Goal: Information Seeking & Learning: Find specific fact

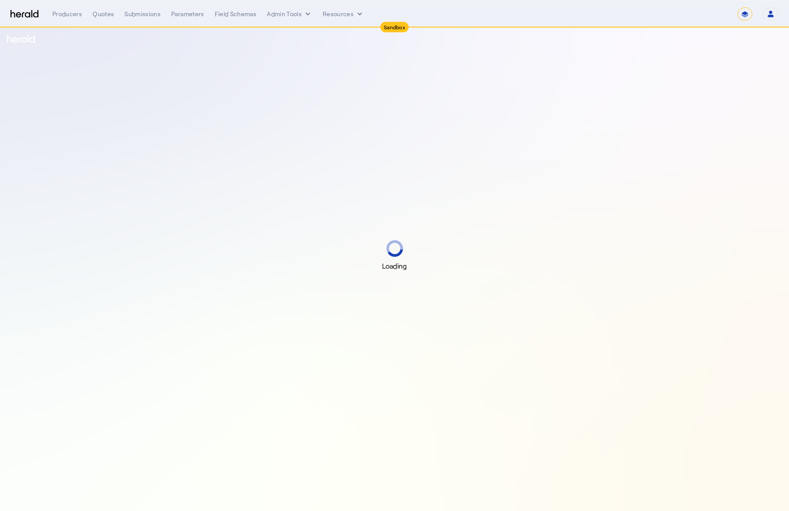
select select "*******"
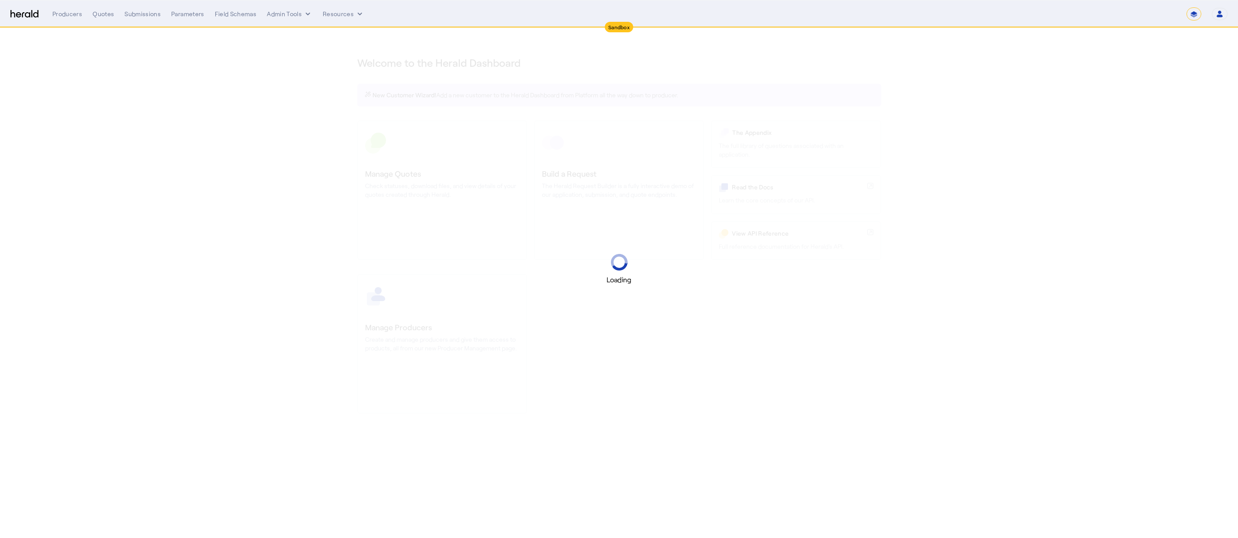
select select "*******"
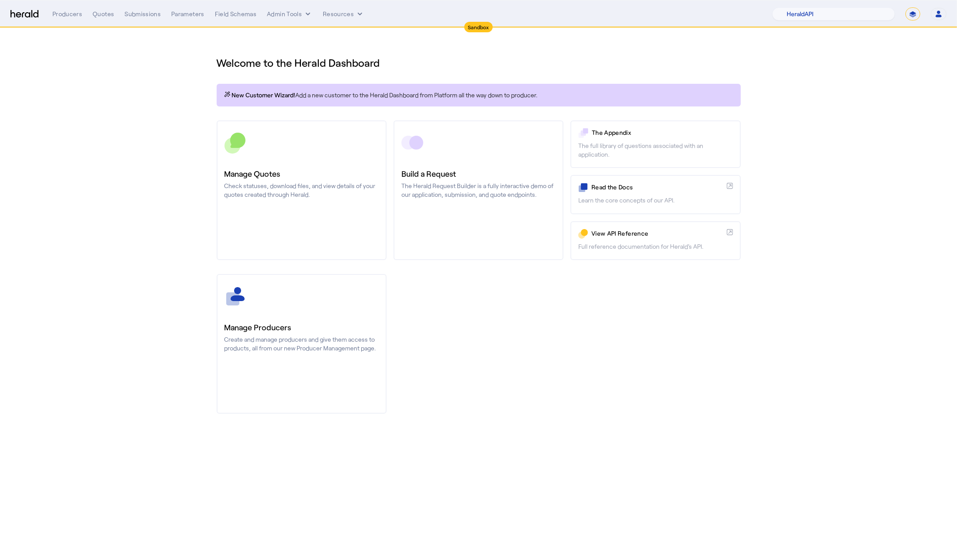
click at [842, 25] on nav "Sandbox Menu Producers Quotes Submissions Parameters Field Schemas Admin Tools …" at bounding box center [478, 13] width 957 height 27
click at [839, 12] on select "1Fort Acrisure Acturis Affinity Advisors Affinity Risk Agentero AmWins Anzen Ao…" at bounding box center [833, 13] width 123 height 13
click at [795, 7] on select "1Fort Acrisure Acturis Affinity Advisors Affinity Risk Agentero AmWins Anzen Ao…" at bounding box center [833, 13] width 123 height 13
drag, startPoint x: 145, startPoint y: 114, endPoint x: 86, endPoint y: 34, distance: 99.4
click at [145, 114] on div "You are now impersonating the Coalition platform." at bounding box center [478, 269] width 957 height 538
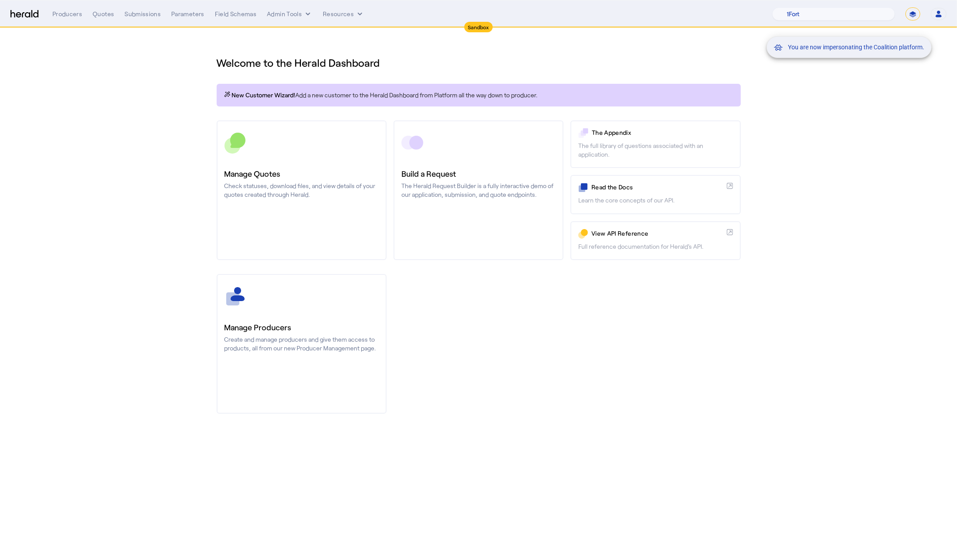
click at [113, 9] on div "You are now impersonating the Coalition platform." at bounding box center [478, 269] width 957 height 538
click at [102, 17] on div "You are now impersonating the Coalition platform." at bounding box center [478, 269] width 957 height 538
click at [101, 12] on div "Quotes" at bounding box center [103, 14] width 21 height 9
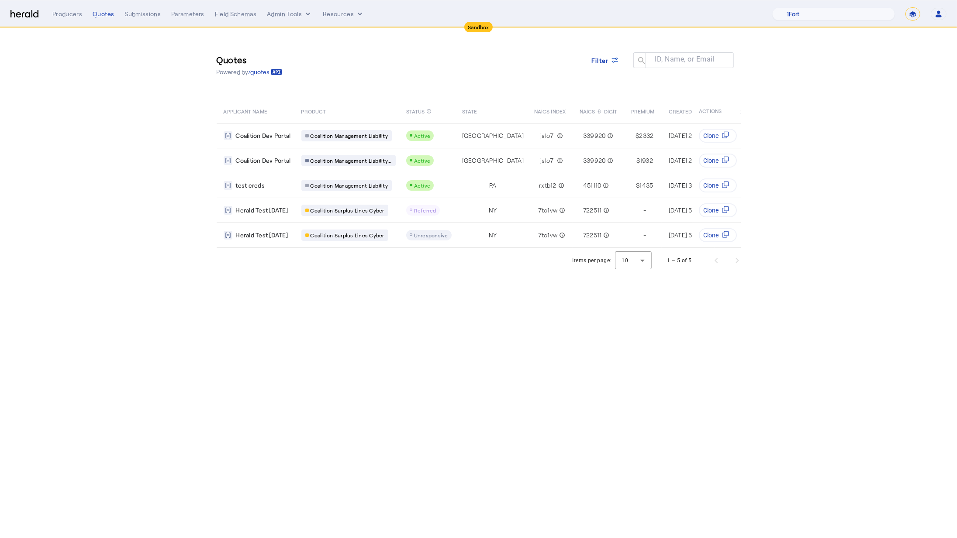
click at [101, 93] on section "Quotes Powered by /quotes Filter ID, Name, or Email search APPLICANT NAME PRODU…" at bounding box center [478, 150] width 957 height 245
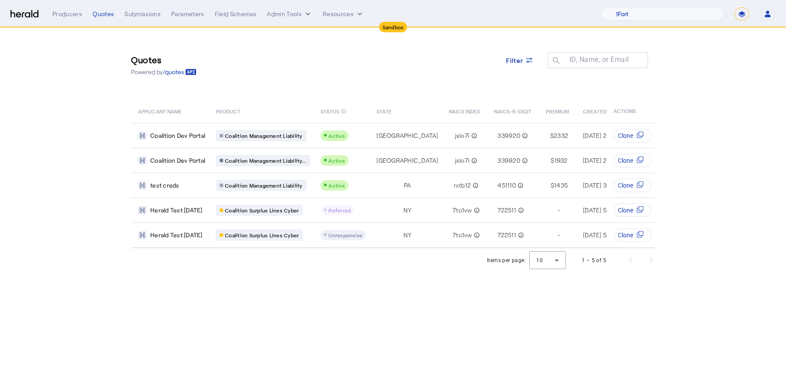
click at [742, 20] on select "**********" at bounding box center [741, 13] width 15 height 13
click at [735, 7] on select "**********" at bounding box center [741, 13] width 15 height 13
click at [688, 16] on select "1Fort Acrisure Acturis Affinity Advisors Affinity Risk Agentero AmWins Anzen Ao…" at bounding box center [662, 13] width 123 height 13
click at [618, 7] on select "1Fort Acrisure Acturis Affinity Advisors Affinity Risk Agentero AmWins Anzen Ao…" at bounding box center [662, 13] width 123 height 13
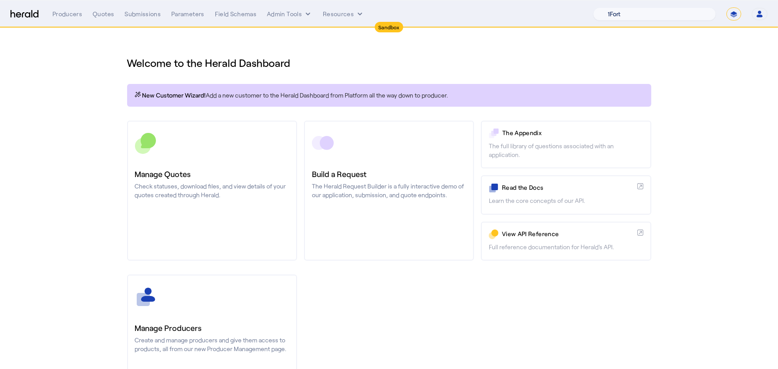
click at [670, 17] on select "1Fort Acrisure Acturis Affinity Advisors Affinity Risk Agentero AmWins Anzen Ao…" at bounding box center [654, 13] width 123 height 13
select select "pfm_h3db_crc"
click at [618, 7] on select "1Fort Acrisure Acturis Affinity Advisors Affinity Risk Agentero AmWins Anzen Ao…" at bounding box center [654, 13] width 123 height 13
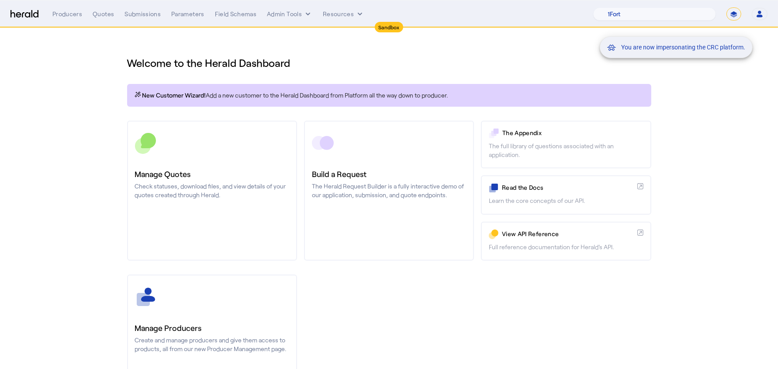
click at [103, 90] on div "You are now impersonating the CRC platform." at bounding box center [389, 184] width 778 height 369
click at [103, 13] on div "You are now impersonating the CRC platform." at bounding box center [389, 184] width 778 height 369
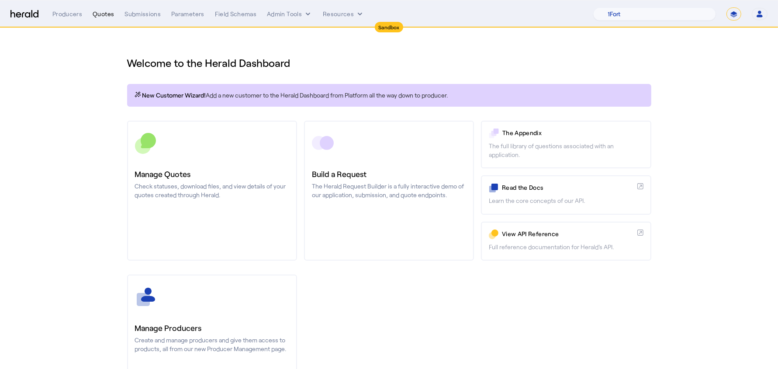
click at [102, 17] on div "Quotes" at bounding box center [103, 14] width 21 height 9
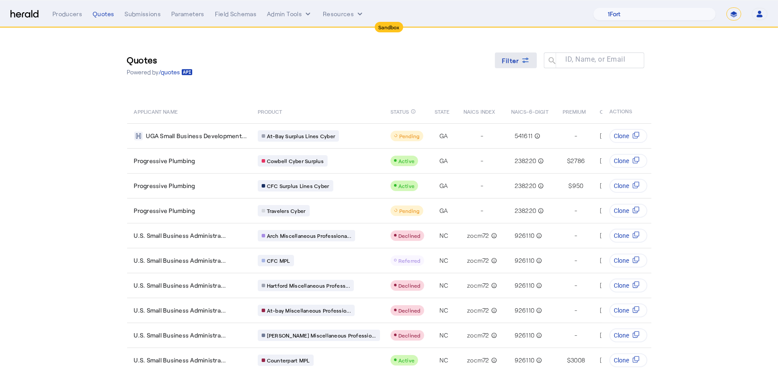
click at [519, 61] on span "Filter" at bounding box center [510, 60] width 17 height 9
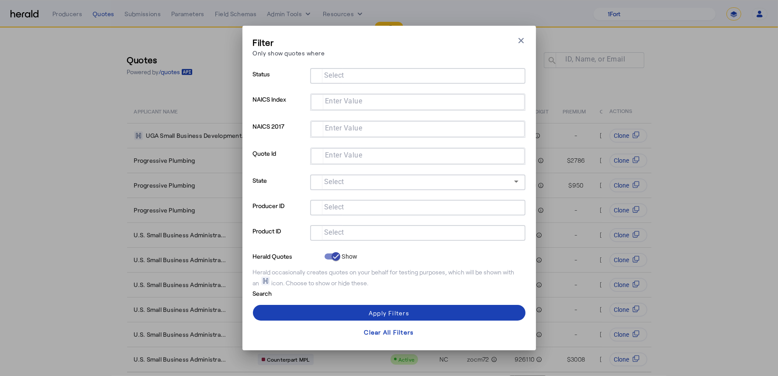
click at [353, 223] on div at bounding box center [417, 221] width 215 height 10
click at [343, 232] on mat-label "Select" at bounding box center [334, 233] width 20 height 8
click at [343, 232] on input "Select" at bounding box center [416, 232] width 198 height 10
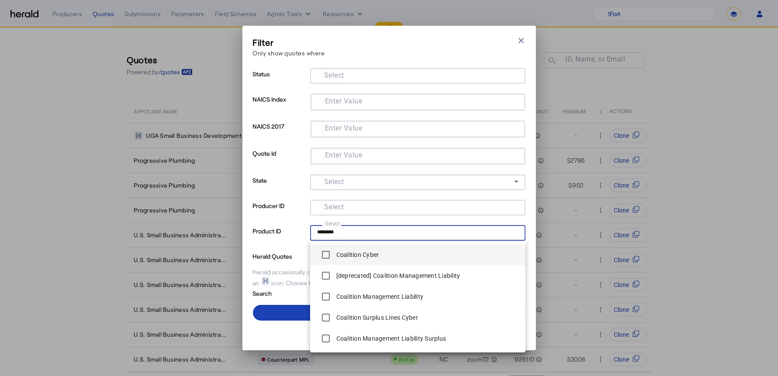
type input "********"
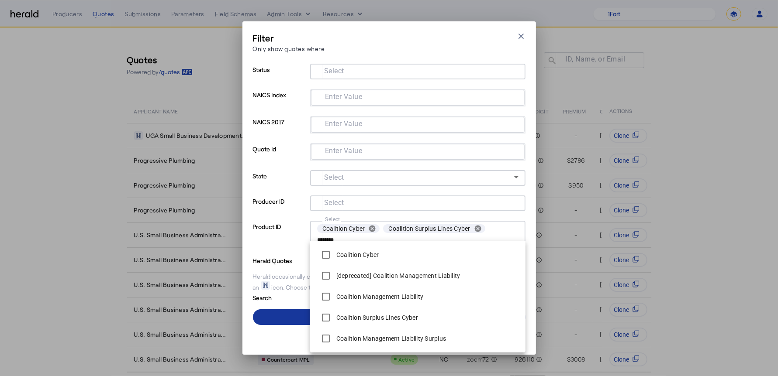
click at [284, 319] on span at bounding box center [389, 317] width 272 height 21
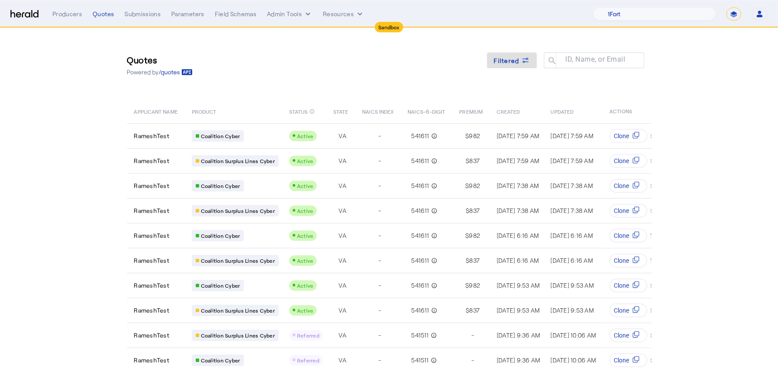
scroll to position [34, 0]
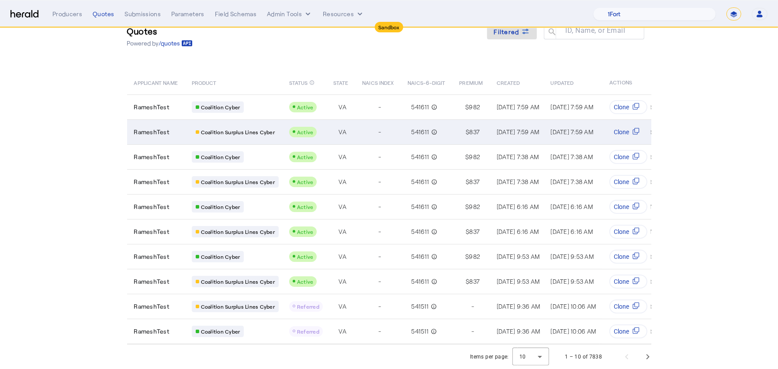
click at [354, 130] on td "VA" at bounding box center [340, 131] width 29 height 25
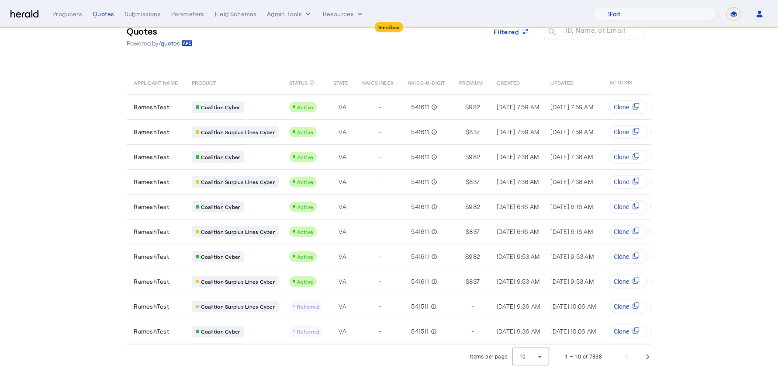
click at [112, 107] on section "Quotes Powered by /quotes Filtered ID, Name, or Email search APPLICANT NAME PRO…" at bounding box center [389, 183] width 778 height 369
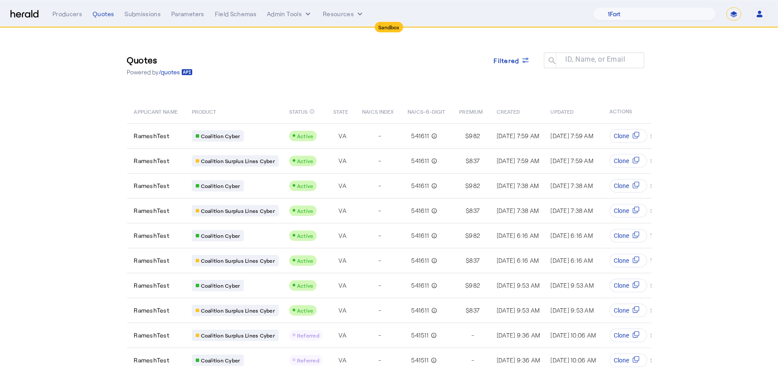
click at [23, 17] on img at bounding box center [24, 14] width 28 height 8
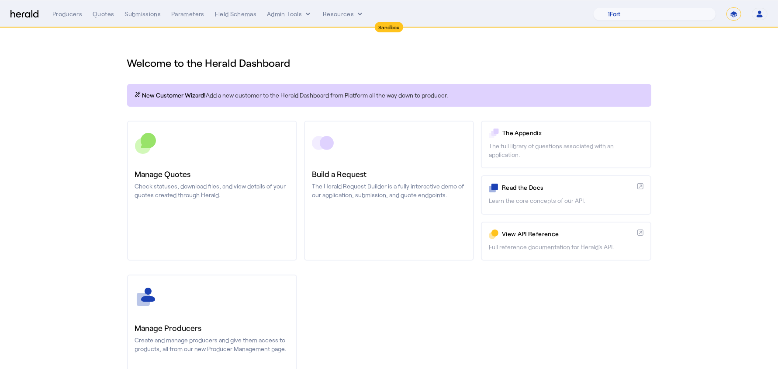
click at [733, 17] on select "**********" at bounding box center [733, 13] width 15 height 13
select select "**********"
click at [727, 7] on select "**********" at bounding box center [733, 13] width 15 height 13
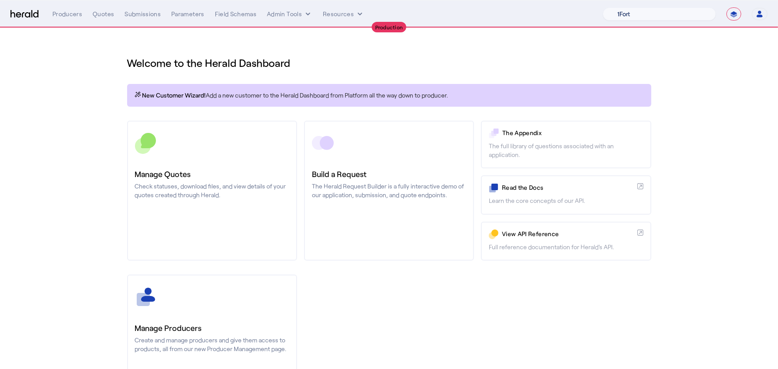
click at [617, 18] on select "1Fort Affinity Risk Arlington Roe Billy BindHQ Bunker CRC Campus Coverage Citad…" at bounding box center [659, 13] width 113 height 13
select select "pfm_a9p2_hib_marketplace"
click at [603, 7] on select "1Fort Affinity Risk Arlington Roe Billy BindHQ Bunker CRC Campus Coverage Citad…" at bounding box center [659, 13] width 113 height 13
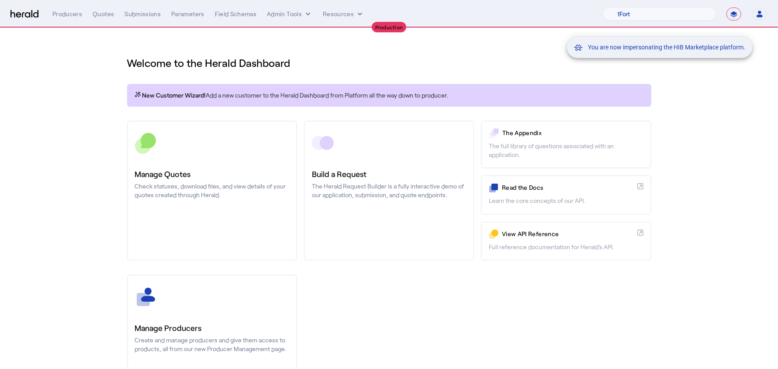
click at [88, 68] on div "You are now impersonating the HIB Marketplace platform." at bounding box center [389, 184] width 778 height 369
click at [101, 17] on div "You are now impersonating the HIB Marketplace platform." at bounding box center [389, 184] width 778 height 369
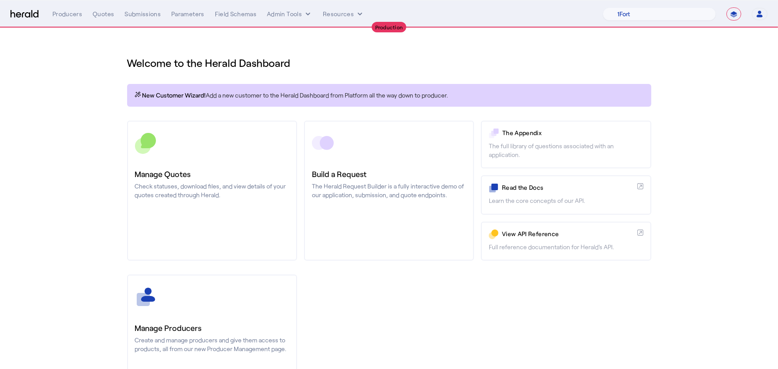
click at [101, 17] on div "Quotes" at bounding box center [103, 14] width 21 height 9
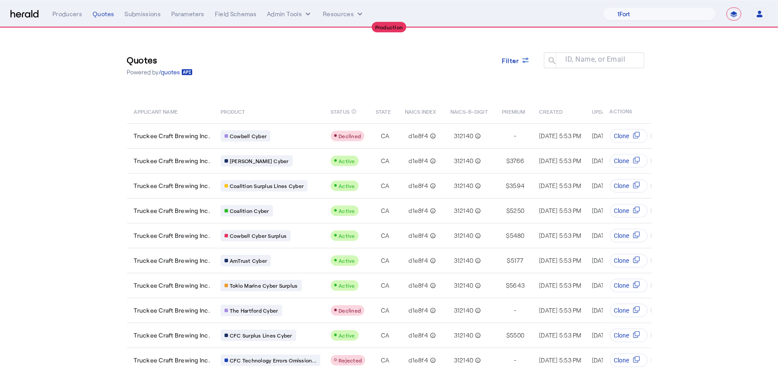
scroll to position [34, 0]
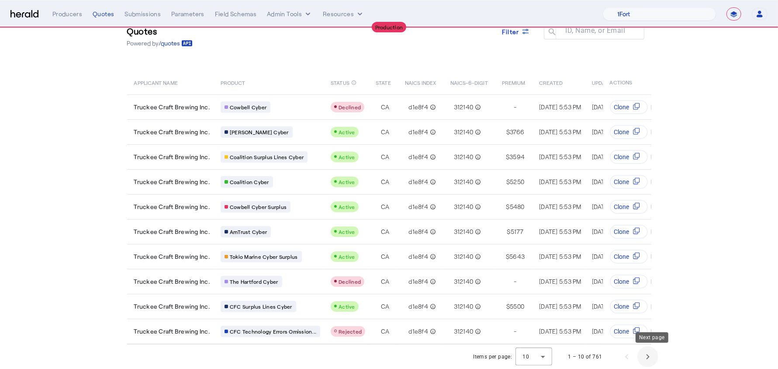
click at [646, 355] on span "Next page" at bounding box center [647, 356] width 21 height 21
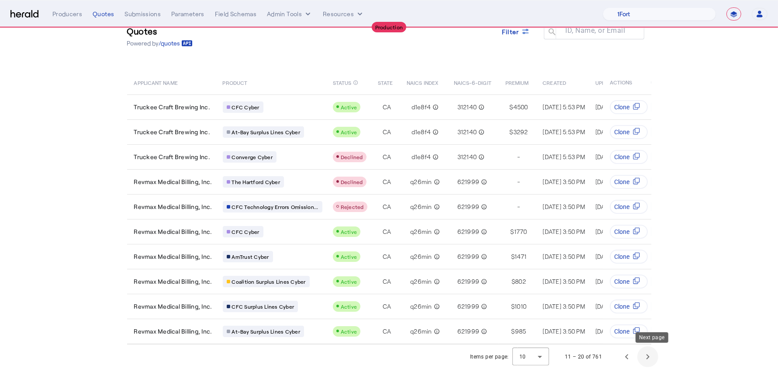
click at [646, 355] on span "Next page" at bounding box center [647, 356] width 21 height 21
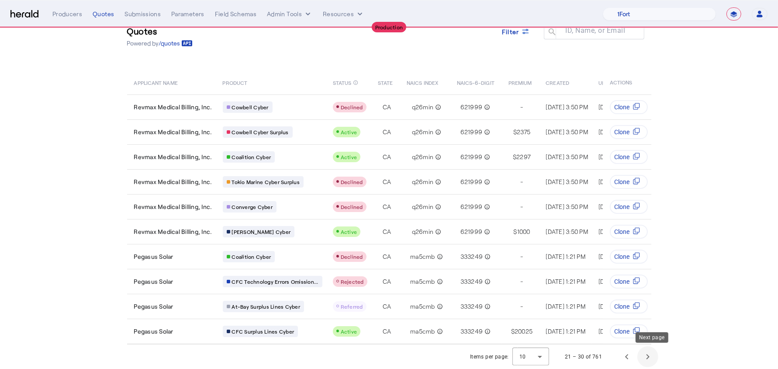
click at [646, 355] on span "Next page" at bounding box center [647, 356] width 21 height 21
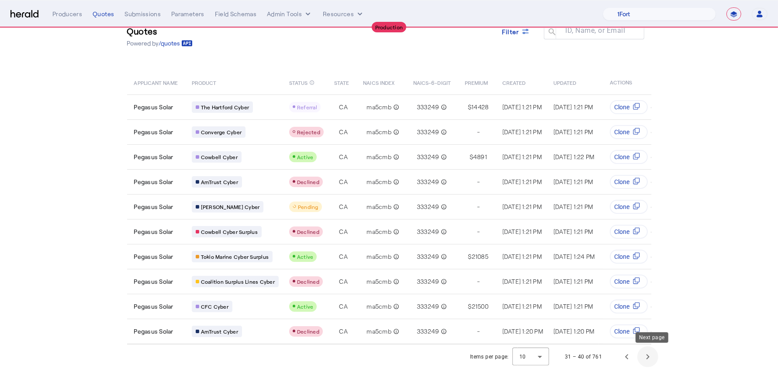
click at [658, 356] on span "Next page" at bounding box center [647, 356] width 21 height 21
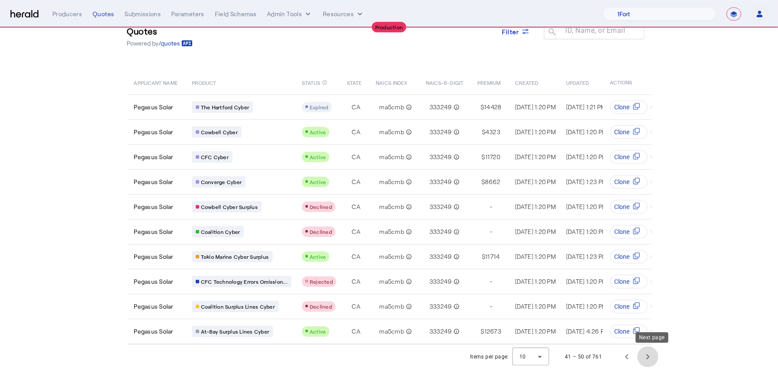
click at [656, 357] on span "Next page" at bounding box center [647, 356] width 21 height 21
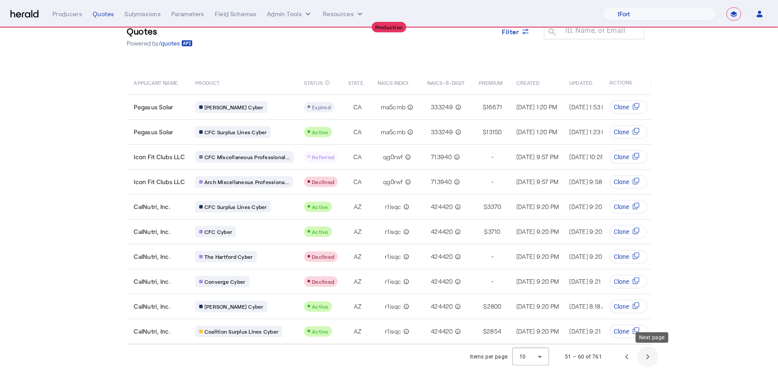
click at [653, 360] on span "Next page" at bounding box center [647, 356] width 21 height 21
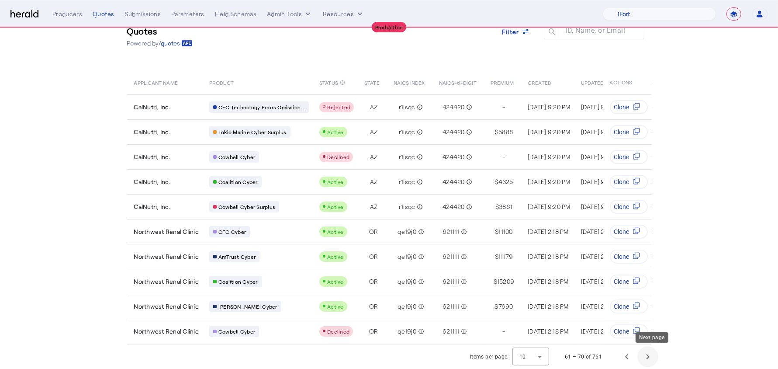
click at [653, 360] on span "Next page" at bounding box center [647, 356] width 21 height 21
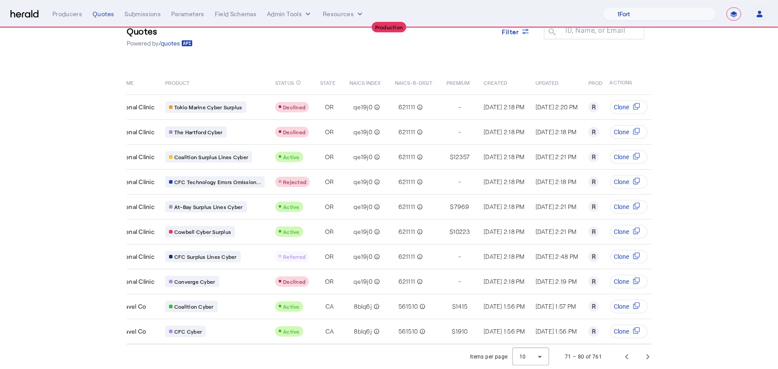
scroll to position [0, 0]
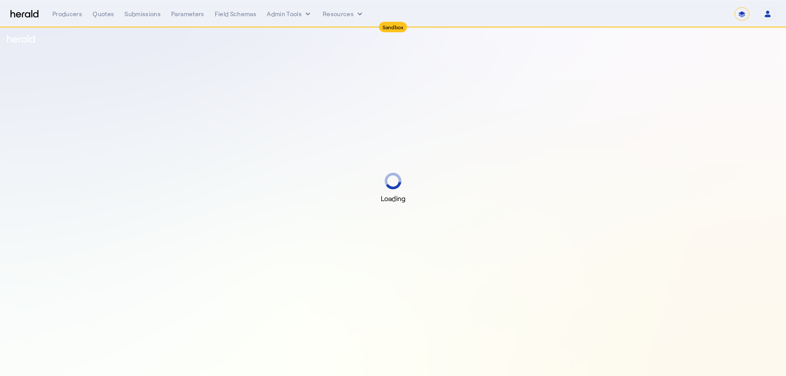
select select "*******"
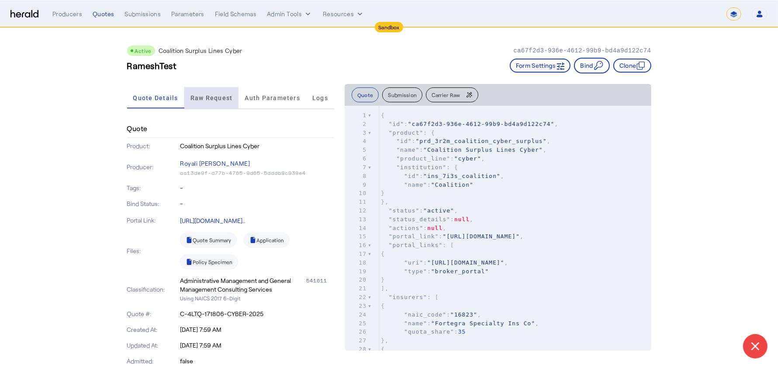
click at [228, 100] on span "Raw Request" at bounding box center [211, 98] width 42 height 6
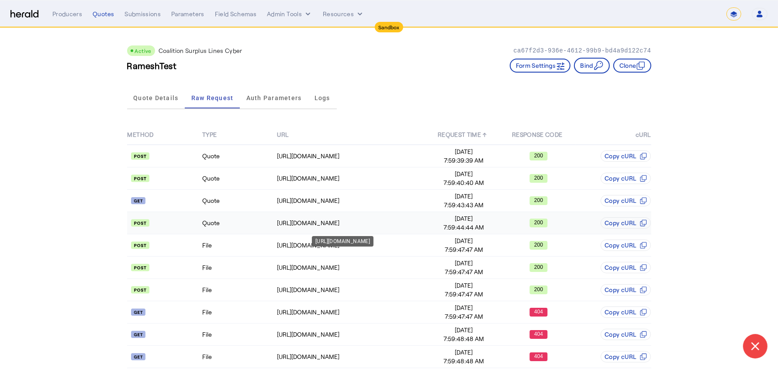
click at [303, 218] on div "https://distribution-api.demo.1nine.net/v2/packages/f179d96e-6cc2-4845-832b-074…" at bounding box center [351, 222] width 149 height 9
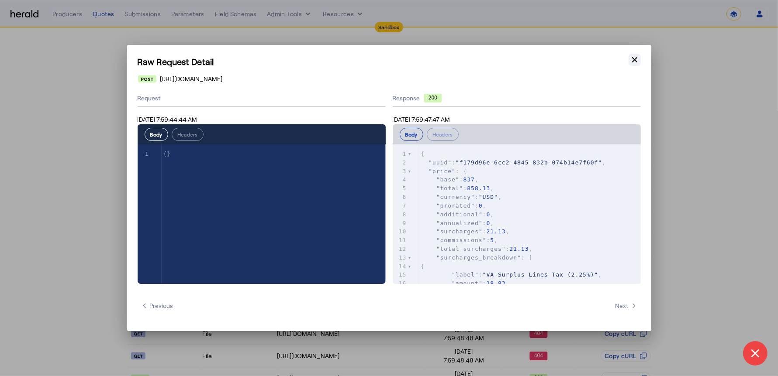
click at [634, 58] on icon "button" at bounding box center [634, 59] width 9 height 9
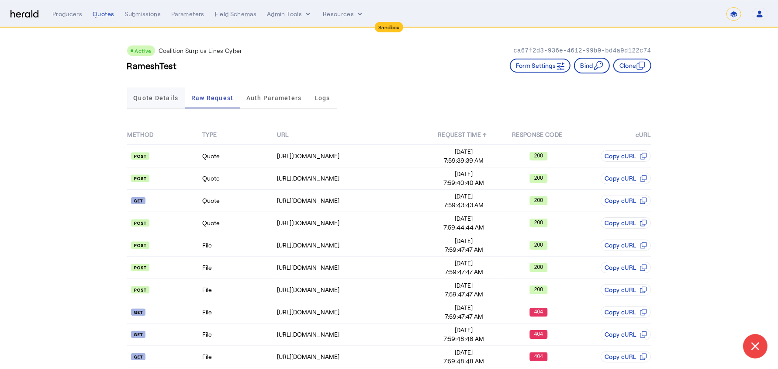
click at [147, 90] on span "Quote Details" at bounding box center [155, 97] width 45 height 21
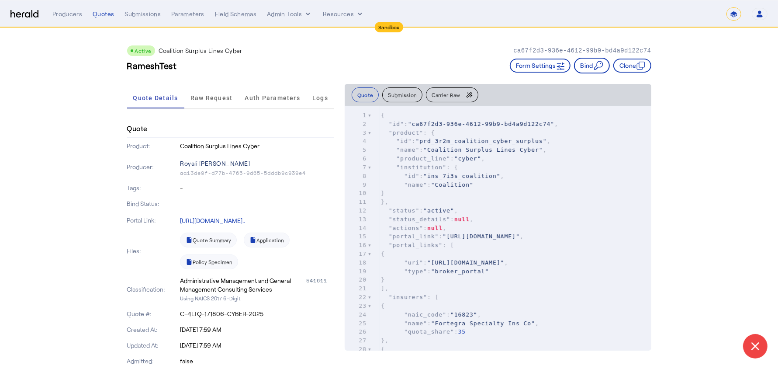
click at [201, 163] on p "Royali [PERSON_NAME]" at bounding box center [257, 163] width 154 height 12
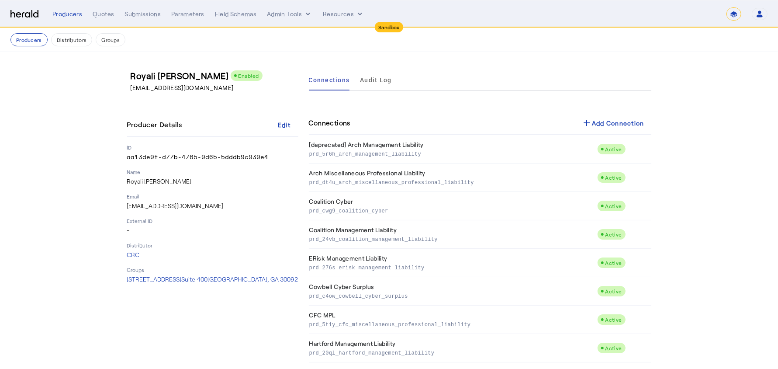
click at [180, 85] on p "[EMAIL_ADDRESS][DOMAIN_NAME]" at bounding box center [216, 87] width 171 height 9
click at [27, 35] on button "Producers" at bounding box center [28, 39] width 37 height 13
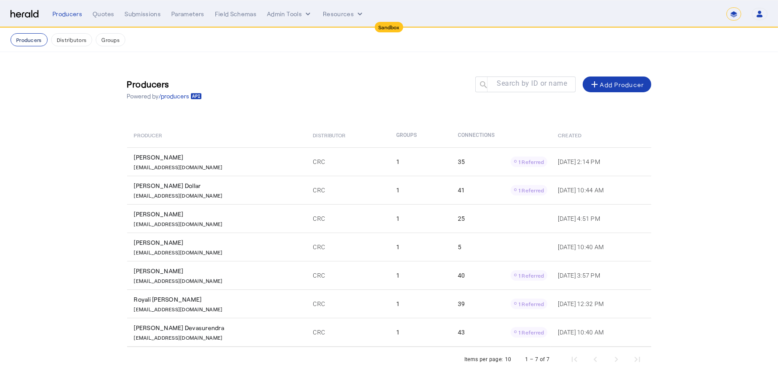
click at [24, 42] on button "Producers" at bounding box center [28, 39] width 37 height 13
click at [309, 18] on icon "internal dropdown menu" at bounding box center [307, 14] width 9 height 9
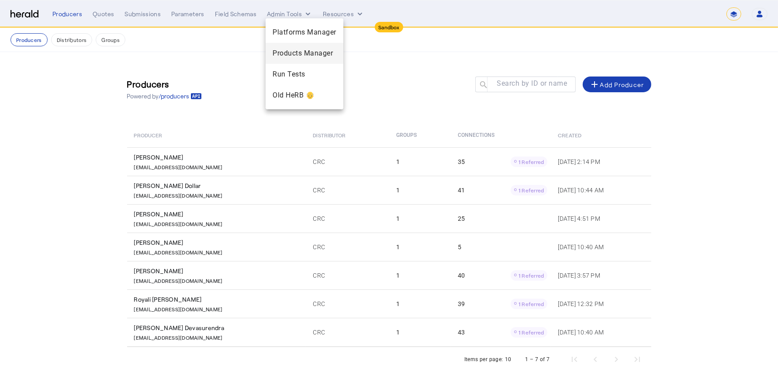
click at [301, 48] on span "Products Manager" at bounding box center [304, 53] width 64 height 10
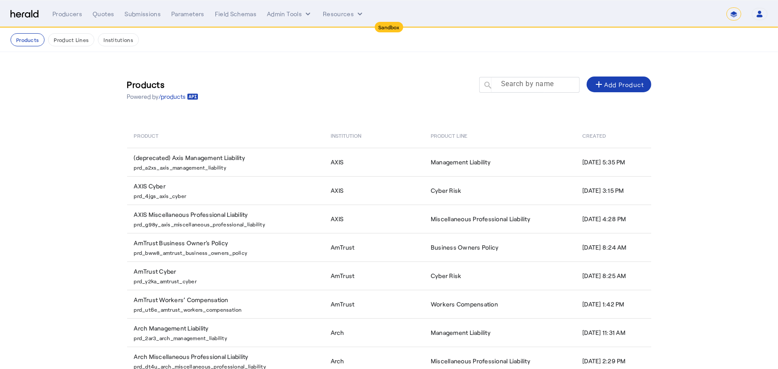
click at [514, 81] on mat-label "Search by name" at bounding box center [527, 84] width 53 height 8
click at [514, 81] on input "Search by name" at bounding box center [533, 84] width 79 height 10
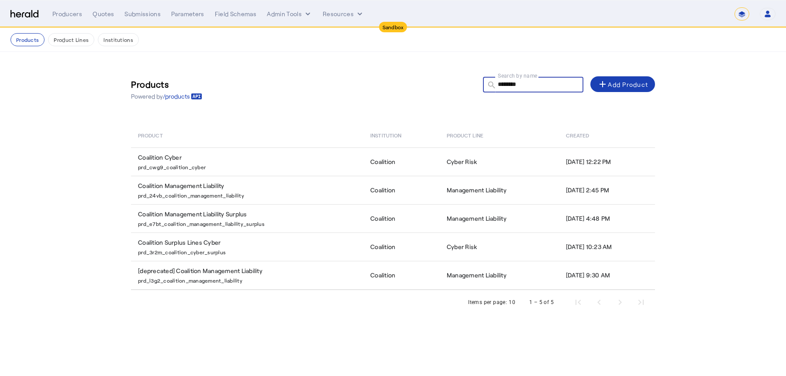
type input "*********"
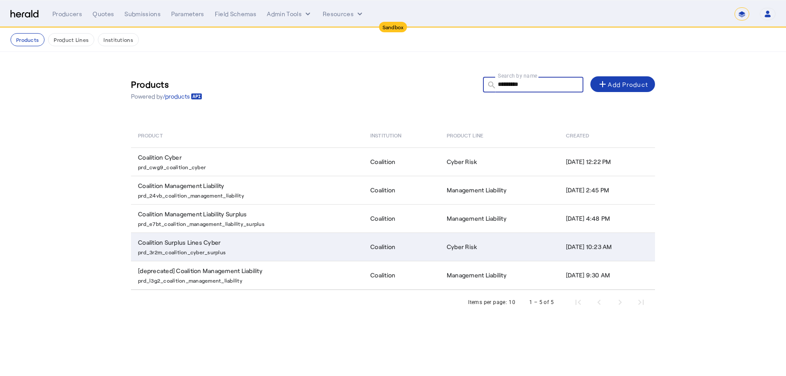
click at [234, 252] on p "prd_3r2m_coalition_cyber_surplus" at bounding box center [249, 251] width 222 height 9
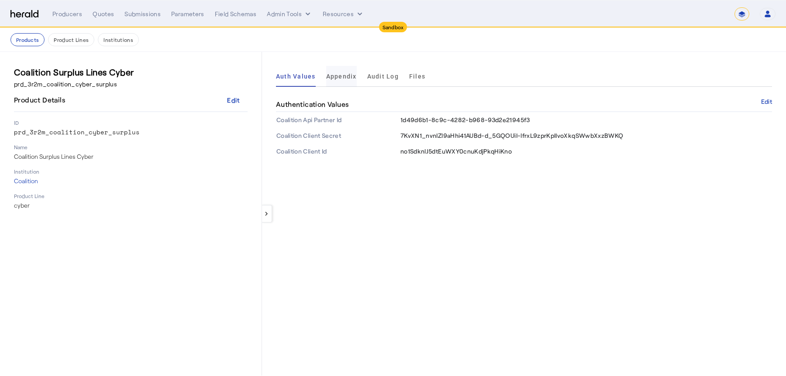
click at [341, 79] on span "Appendix" at bounding box center [341, 76] width 31 height 6
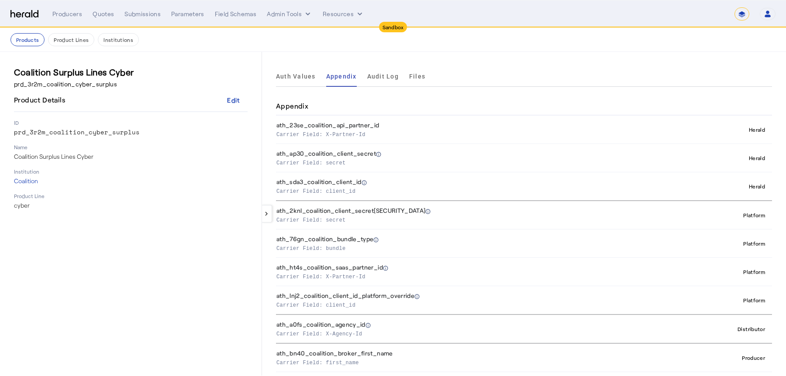
click at [442, 100] on div "Appendix" at bounding box center [524, 106] width 496 height 18
click at [423, 101] on div "Appendix" at bounding box center [524, 106] width 496 height 18
click at [376, 134] on p "Carrier Field: X-Partner-Id" at bounding box center [472, 134] width 392 height 9
drag, startPoint x: 370, startPoint y: 135, endPoint x: 273, endPoint y: 122, distance: 98.2
click at [273, 122] on div "keyboard_arrow_left Auth Values Appendix Audit Log Files Appendix ath_23se_coal…" at bounding box center [524, 214] width 524 height 324
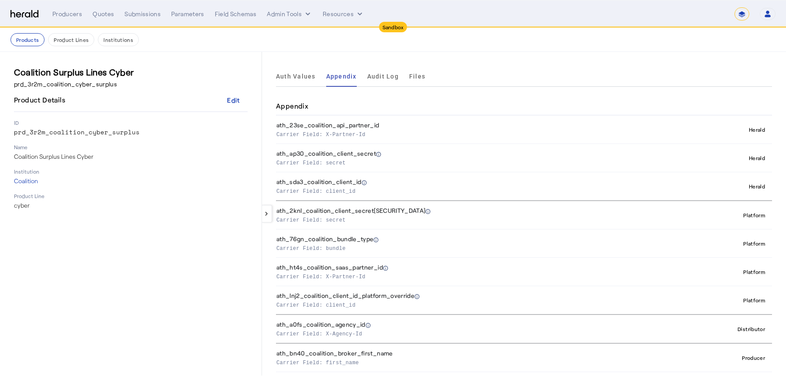
click at [407, 137] on p "Carrier Field: X-Partner-Id" at bounding box center [472, 134] width 392 height 9
drag, startPoint x: 376, startPoint y: 136, endPoint x: 306, endPoint y: 121, distance: 71.9
click at [306, 121] on th "ath_23se_coalition_api_partner_id Carrier Field: X-Partner-Id" at bounding box center [474, 130] width 396 height 28
click at [270, 250] on div "keyboard_arrow_left Auth Values Appendix Audit Log Files Appendix ath_23se_coal…" at bounding box center [524, 214] width 524 height 324
